Goal: Information Seeking & Learning: Understand process/instructions

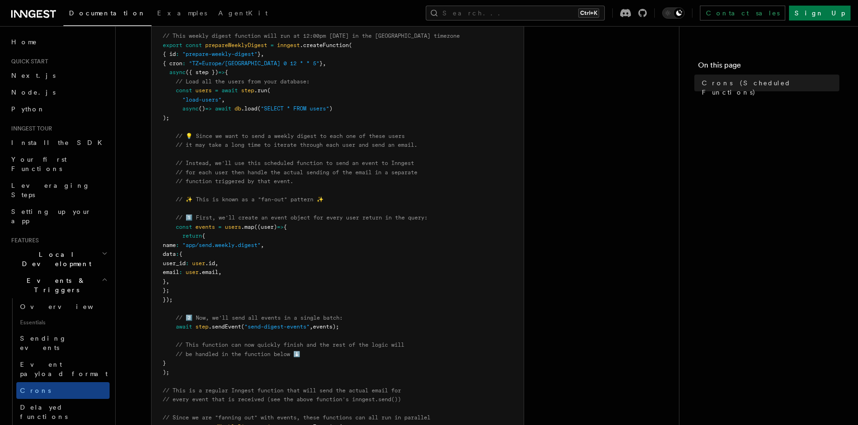
scroll to position [168, 0]
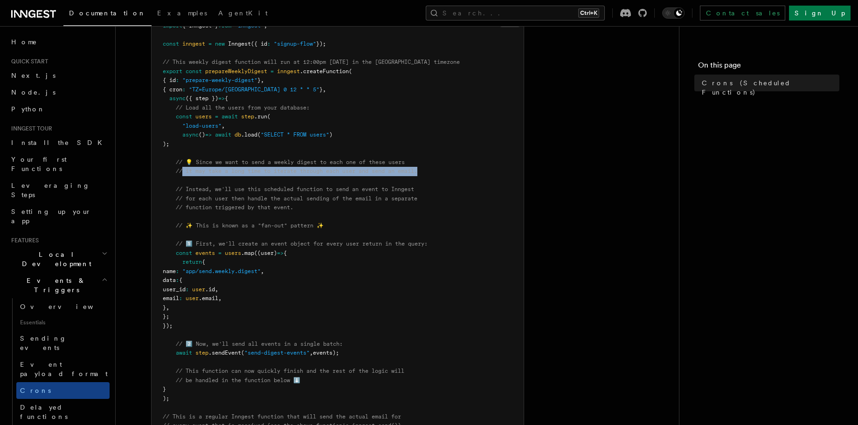
drag, startPoint x: 181, startPoint y: 172, endPoint x: 425, endPoint y: 170, distance: 243.8
click at [425, 170] on pre "import { Inngest } from "inngest" ; const inngest = new Inngest ({ id : "signup…" at bounding box center [338, 298] width 372 height 573
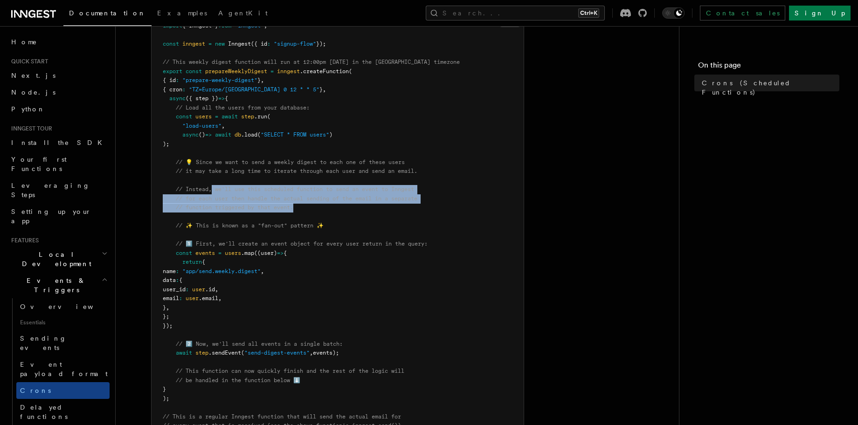
drag, startPoint x: 212, startPoint y: 189, endPoint x: 429, endPoint y: 207, distance: 217.5
click at [429, 207] on pre "import { Inngest } from "inngest" ; const inngest = new Inngest ({ id : "signup…" at bounding box center [338, 298] width 372 height 573
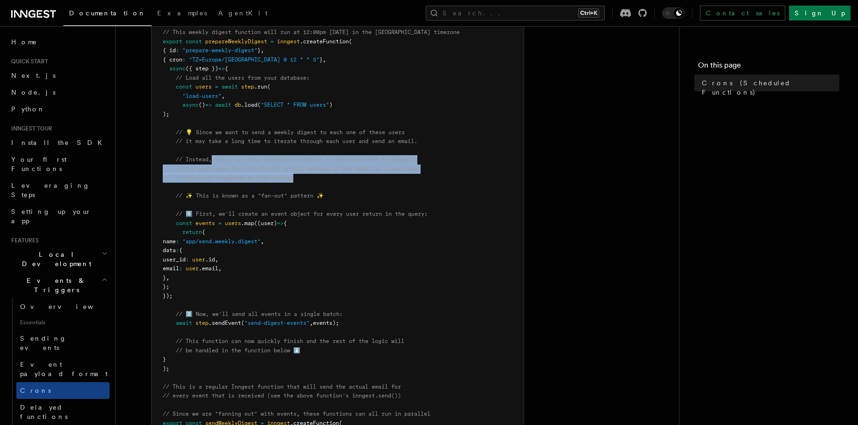
scroll to position [224, 0]
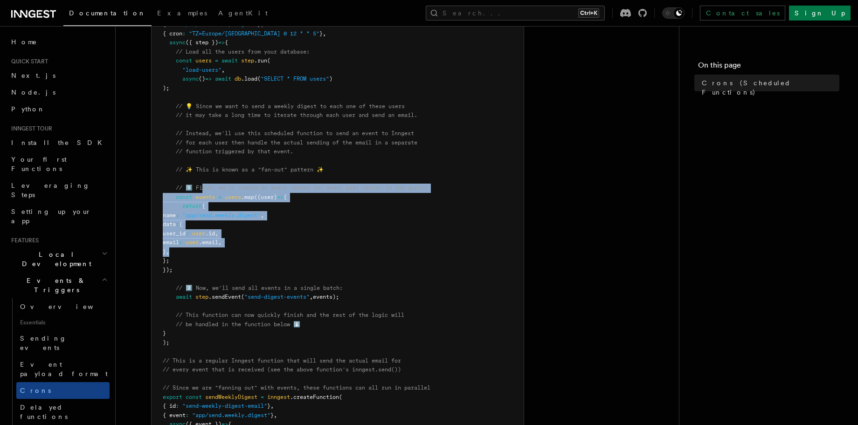
drag, startPoint x: 203, startPoint y: 189, endPoint x: 435, endPoint y: 255, distance: 241.9
click at [435, 255] on pre "import { Inngest } from "inngest" ; const inngest = new Inngest ({ id : "signup…" at bounding box center [338, 242] width 372 height 573
click at [305, 247] on pre "import { Inngest } from "inngest" ; const inngest = new Inngest ({ id : "signup…" at bounding box center [338, 242] width 372 height 573
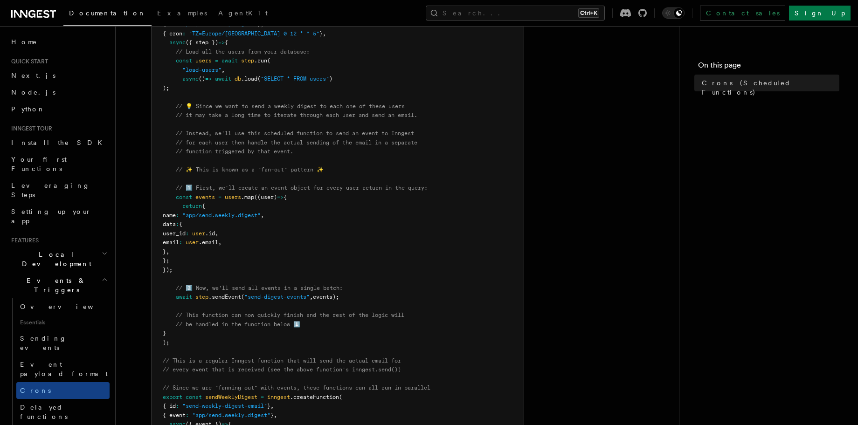
drag, startPoint x: 187, startPoint y: 227, endPoint x: 242, endPoint y: 248, distance: 59.1
click at [242, 248] on pre "import { Inngest } from "inngest" ; const inngest = new Inngest ({ id : "signup…" at bounding box center [338, 242] width 372 height 573
click at [309, 243] on pre "import { Inngest } from "inngest" ; const inngest = new Inngest ({ id : "signup…" at bounding box center [338, 242] width 372 height 573
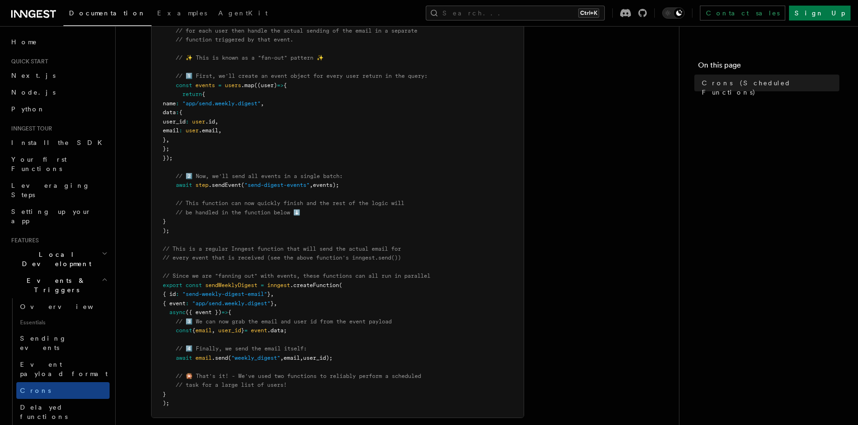
scroll to position [392, 0]
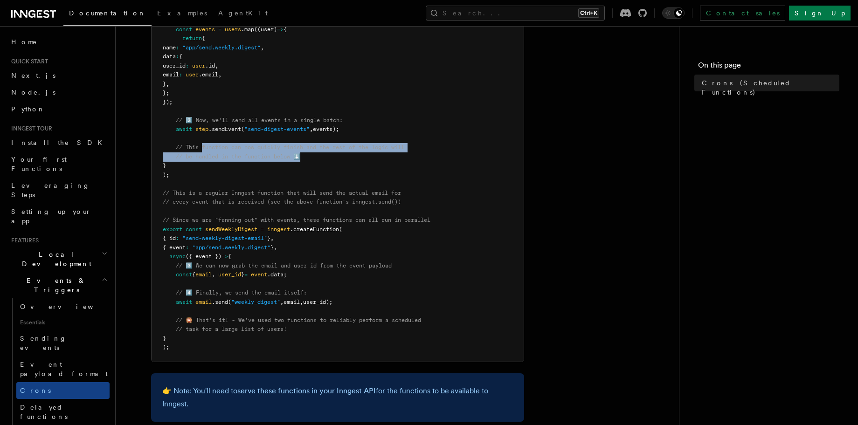
drag, startPoint x: 203, startPoint y: 146, endPoint x: 402, endPoint y: 156, distance: 199.3
click at [402, 156] on pre "import { Inngest } from "inngest" ; const inngest = new Inngest ({ id : "signup…" at bounding box center [338, 74] width 372 height 573
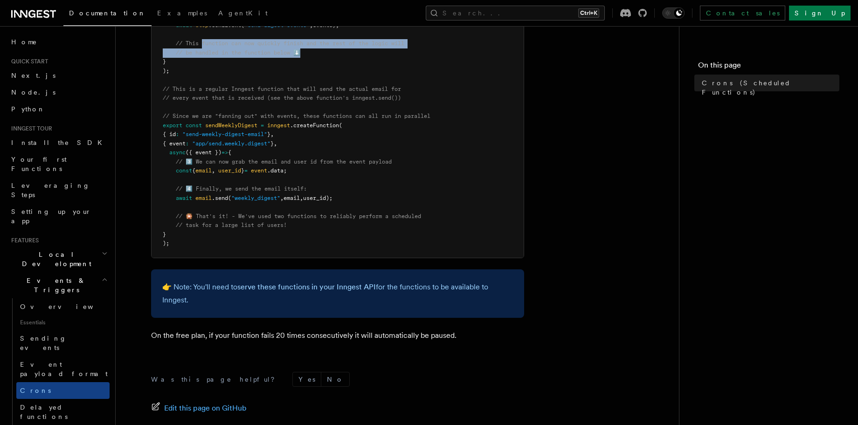
scroll to position [503, 0]
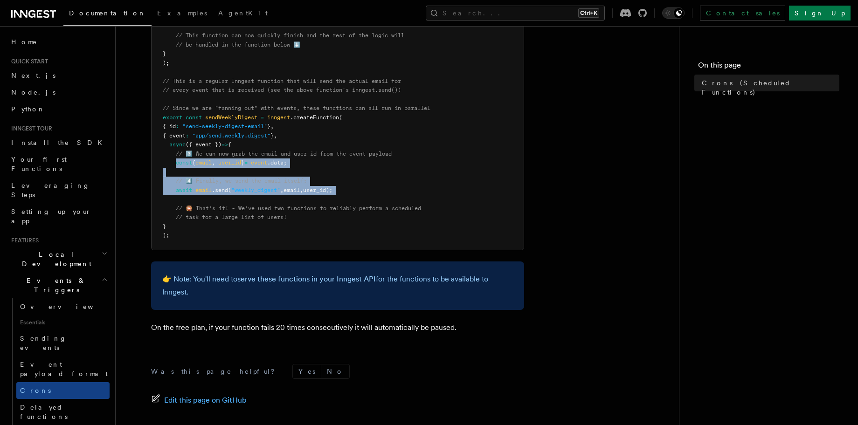
drag, startPoint x: 176, startPoint y: 163, endPoint x: 377, endPoint y: 196, distance: 203.6
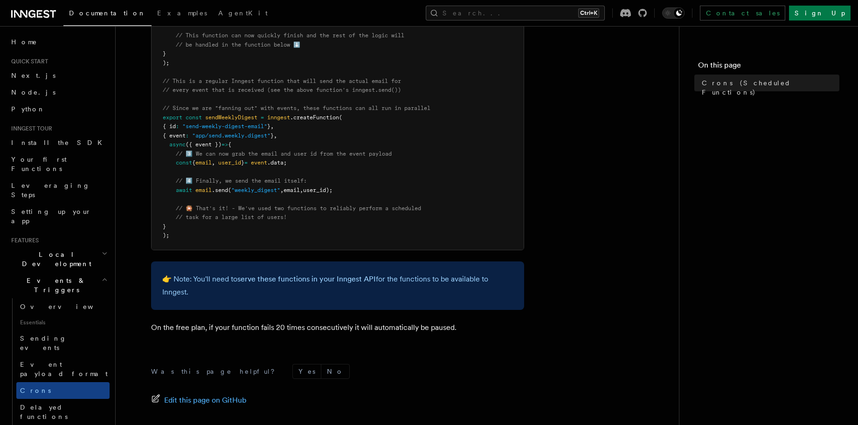
click at [271, 217] on span "// task for a large list of users!" at bounding box center [231, 217] width 111 height 7
drag, startPoint x: 283, startPoint y: 183, endPoint x: 328, endPoint y: 183, distance: 44.3
click at [289, 210] on span "// 🎇 That's it! - We've used two functions to reliably perform a scheduled" at bounding box center [298, 208] width 245 height 7
drag, startPoint x: 195, startPoint y: 193, endPoint x: 387, endPoint y: 191, distance: 191.6
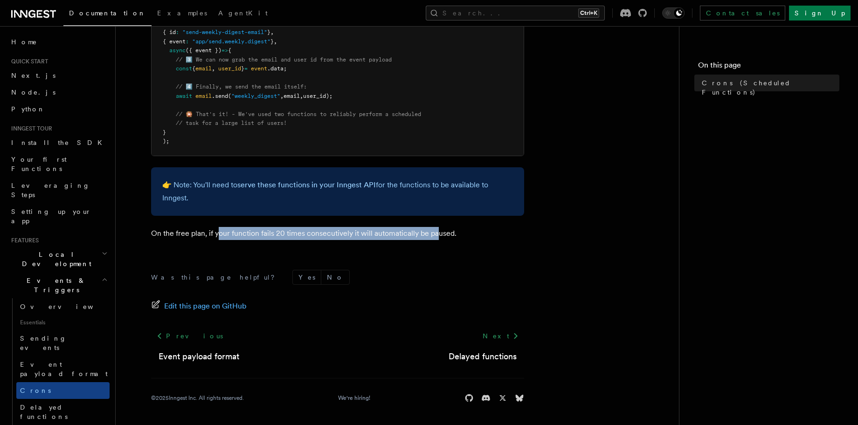
drag, startPoint x: 216, startPoint y: 230, endPoint x: 434, endPoint y: 231, distance: 217.7
click at [434, 231] on p "On the free plan, if your function fails 20 times consecutively it will automat…" at bounding box center [337, 233] width 373 height 13
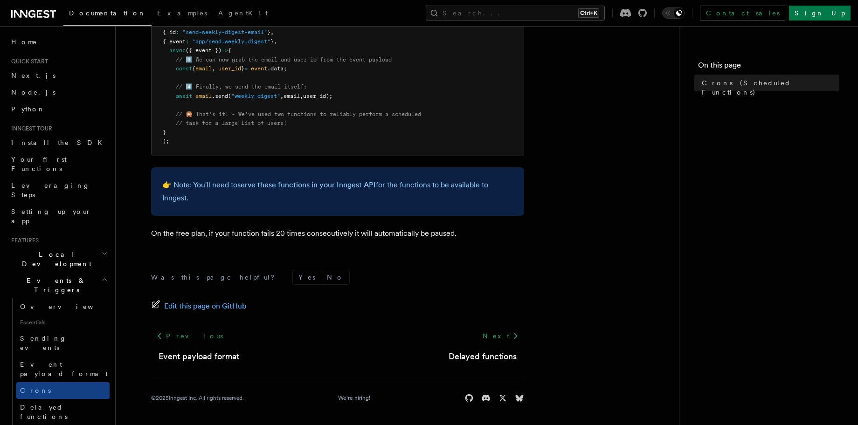
click at [442, 234] on p "On the free plan, if your function fails 20 times consecutively it will automat…" at bounding box center [337, 233] width 373 height 13
drag, startPoint x: 223, startPoint y: 187, endPoint x: 329, endPoint y: 199, distance: 106.9
click at [329, 199] on p "👉 Note: You'll need to serve these functions in your Inngest API for the functi…" at bounding box center [337, 192] width 351 height 26
drag, startPoint x: 259, startPoint y: 187, endPoint x: 401, endPoint y: 187, distance: 141.7
click at [401, 187] on p "👉 Note: You'll need to serve these functions in your Inngest API for the functi…" at bounding box center [337, 192] width 351 height 26
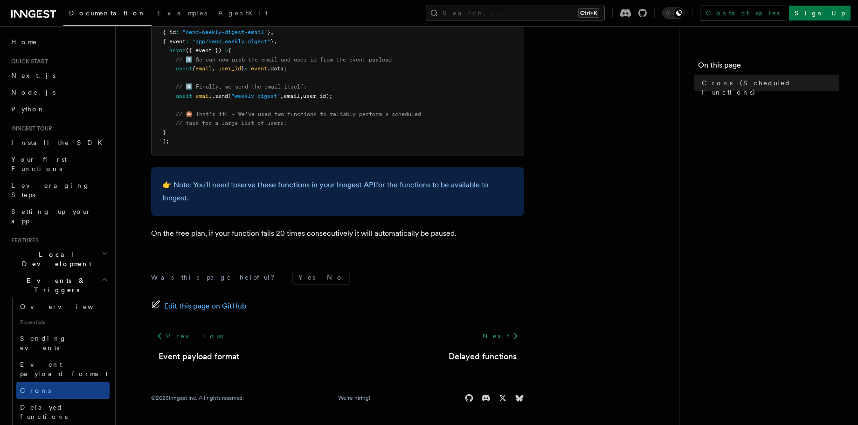
click at [427, 186] on p "👉 Note: You'll need to serve these functions in your Inngest API for the functi…" at bounding box center [337, 192] width 351 height 26
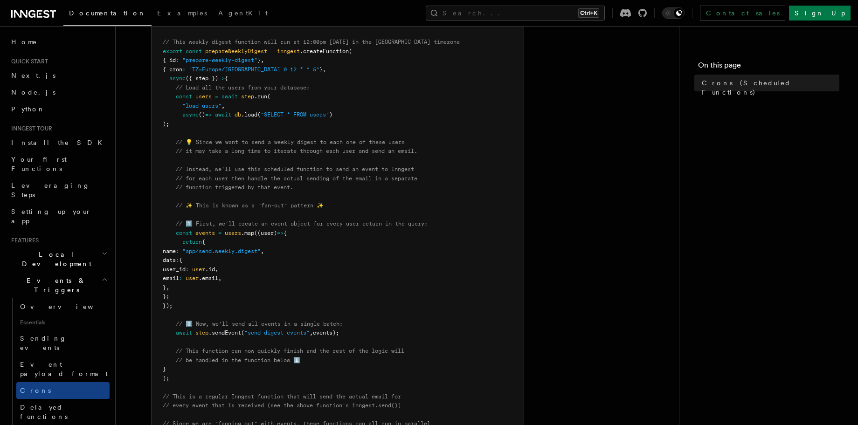
scroll to position [168, 0]
